Goal: Task Accomplishment & Management: Manage account settings

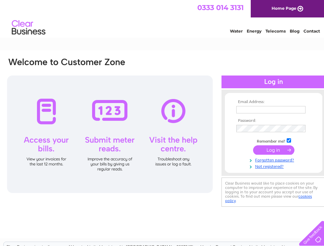
type input "[PERSON_NAME][EMAIL_ADDRESS][DOMAIN_NAME]"
click at [270, 148] on input "submit" at bounding box center [273, 149] width 41 height 9
click at [273, 150] on input "submit" at bounding box center [273, 149] width 41 height 9
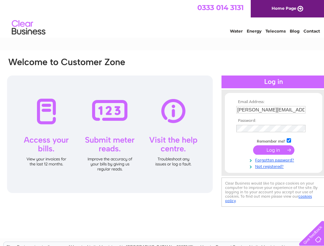
click at [273, 150] on input "submit" at bounding box center [273, 149] width 41 height 9
click at [289, 149] on input "submit" at bounding box center [273, 149] width 41 height 9
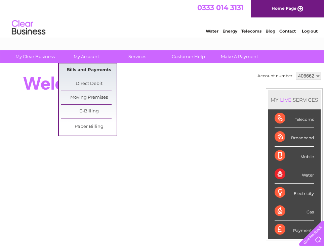
click at [87, 70] on link "Bills and Payments" at bounding box center [88, 69] width 55 height 13
click at [86, 71] on link "Bills and Payments" at bounding box center [88, 69] width 55 height 13
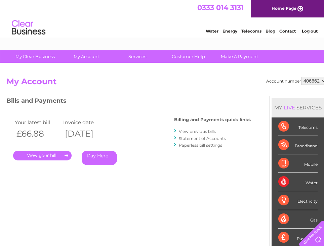
click at [175, 168] on div "Bills and Payments Billing and Payments quick links View previous bills Stateme…" at bounding box center [128, 135] width 244 height 79
click at [283, 8] on link "Home Page" at bounding box center [287, 8] width 73 height 17
